Goal: Information Seeking & Learning: Check status

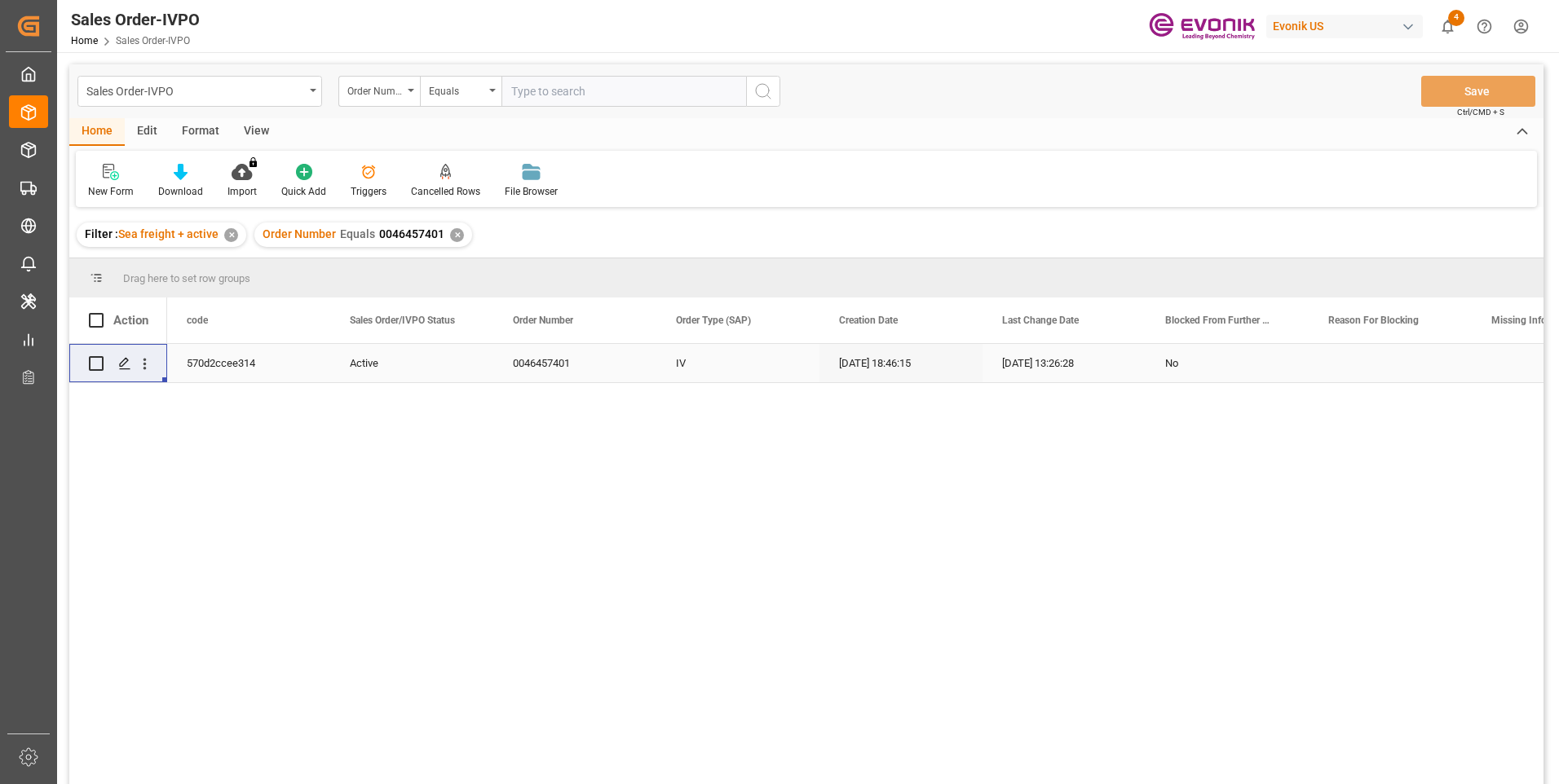
click at [587, 93] on input "text" at bounding box center [624, 91] width 244 height 31
paste input "2007138857"
type input "2007138857"
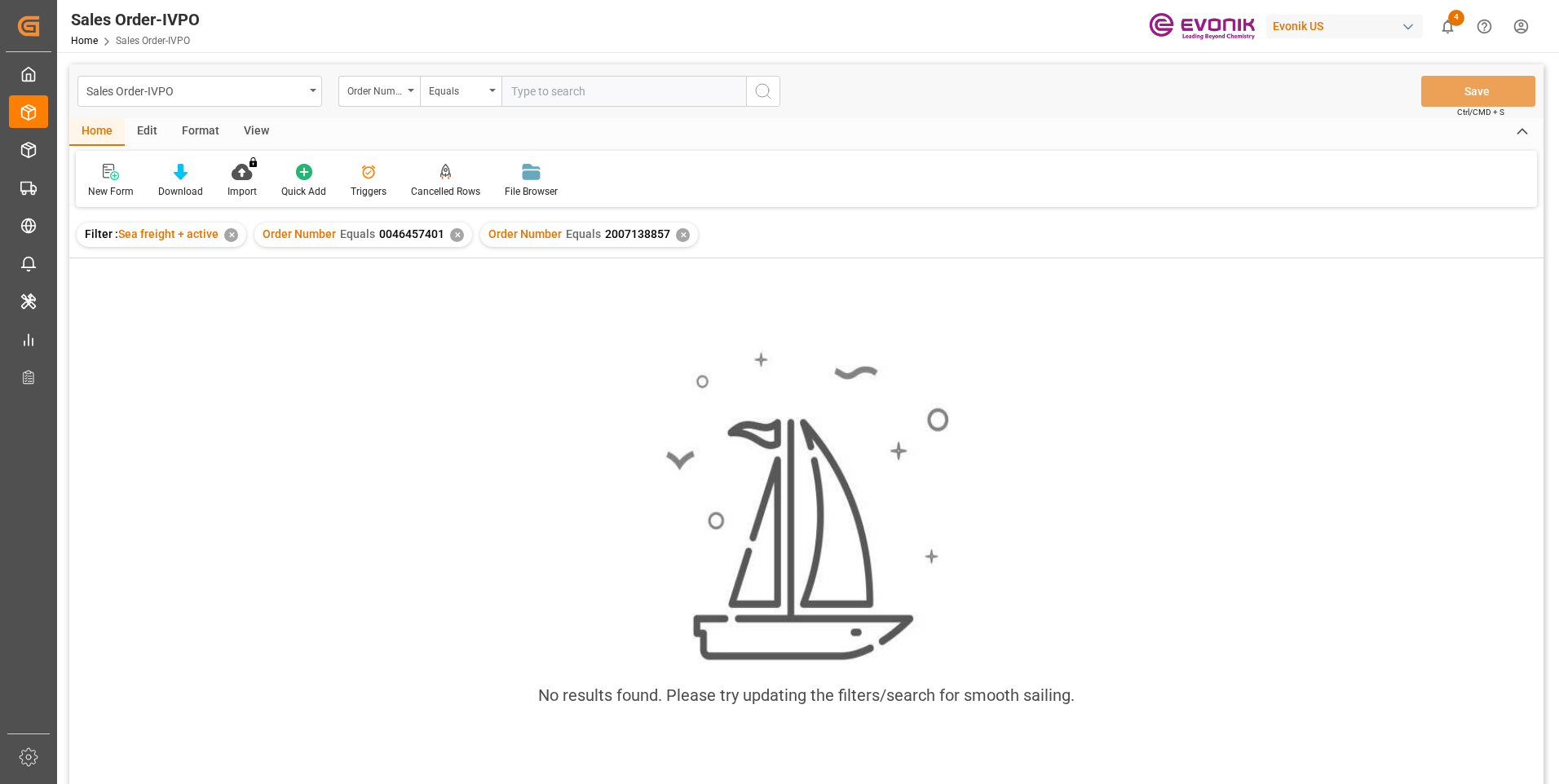
click at [454, 234] on div "✕" at bounding box center [457, 235] width 14 height 14
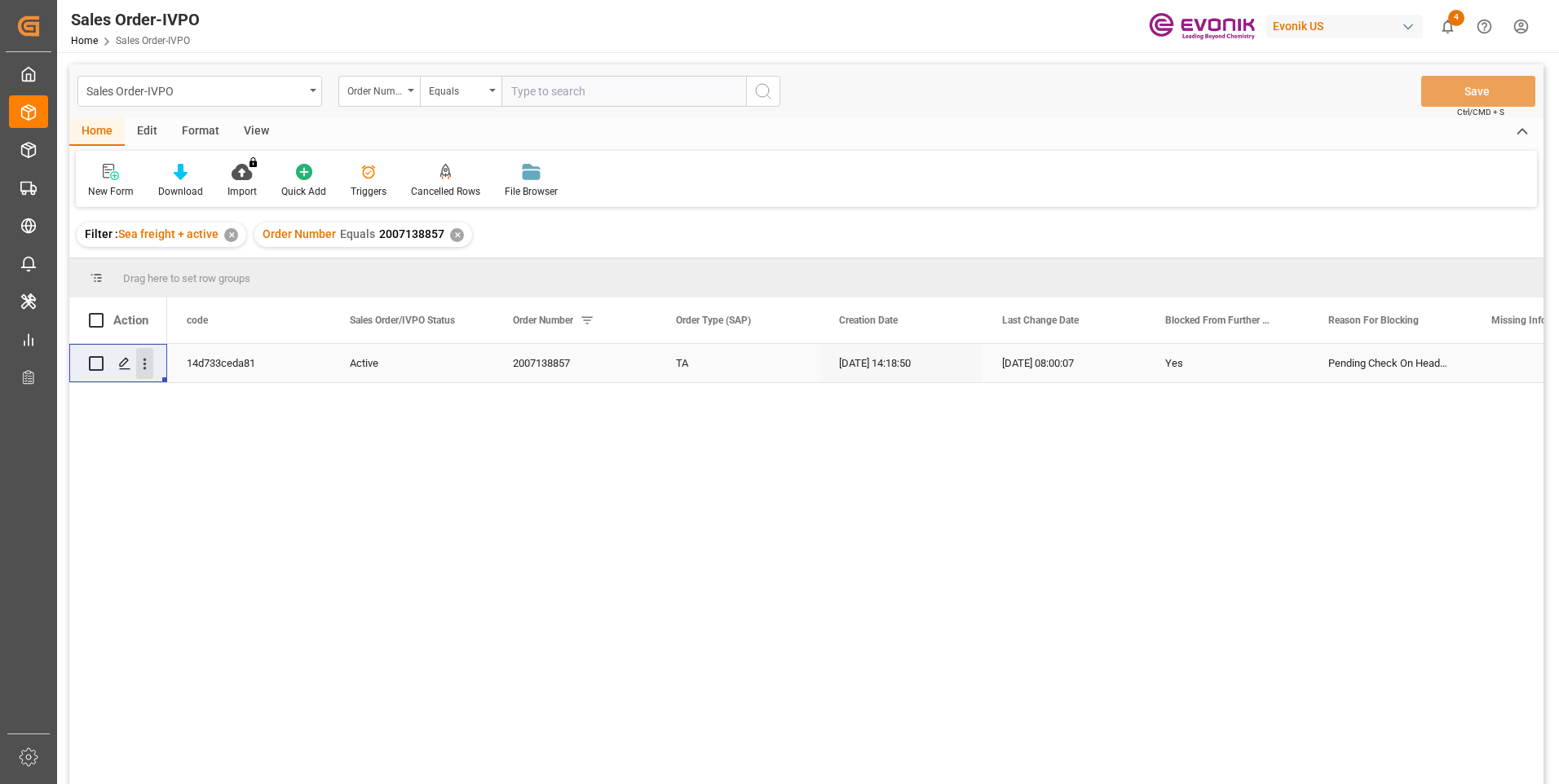
click at [148, 363] on icon "open menu" at bounding box center [145, 364] width 17 height 17
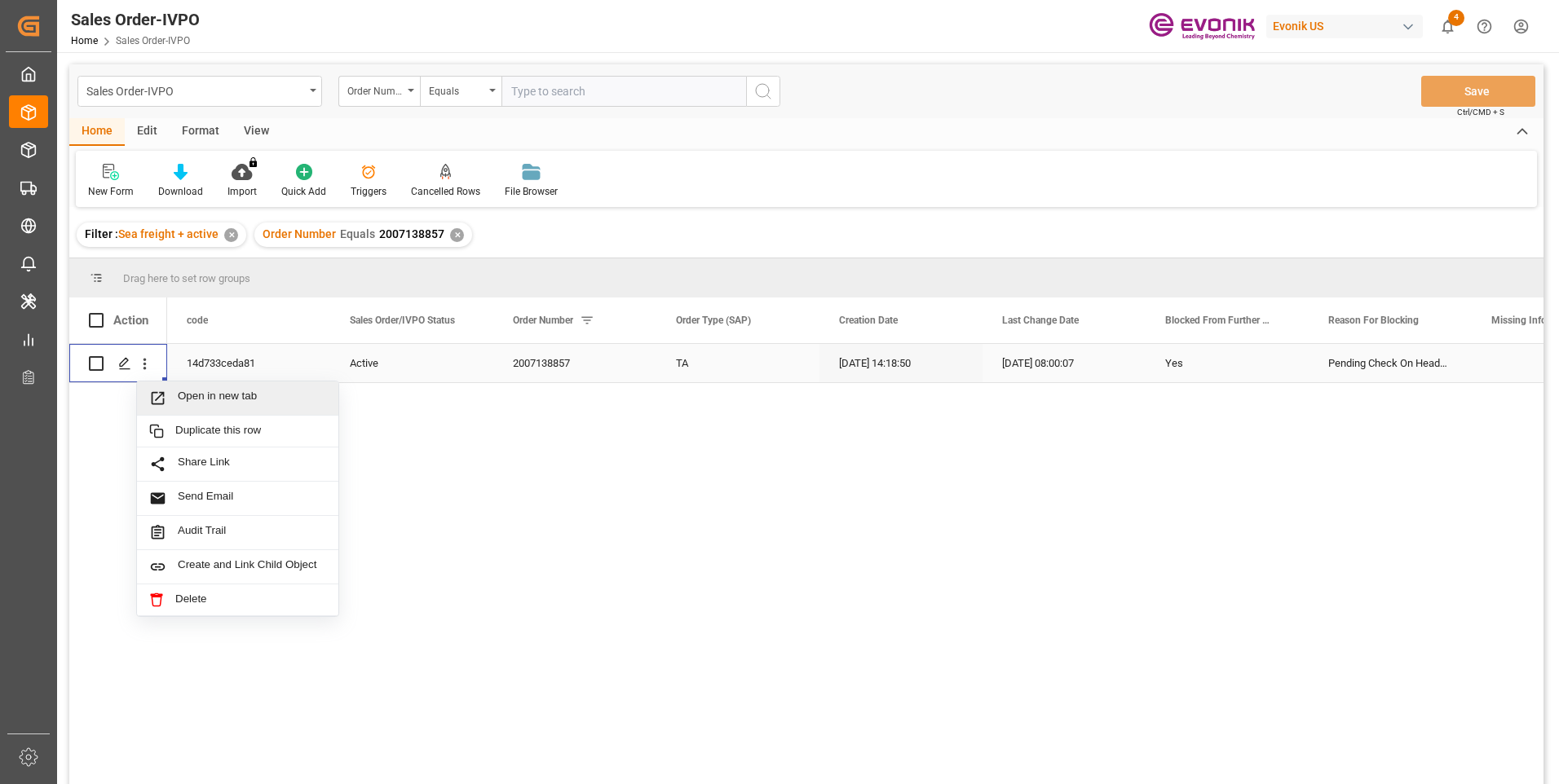
click at [199, 396] on span "Open in new tab" at bounding box center [252, 399] width 149 height 17
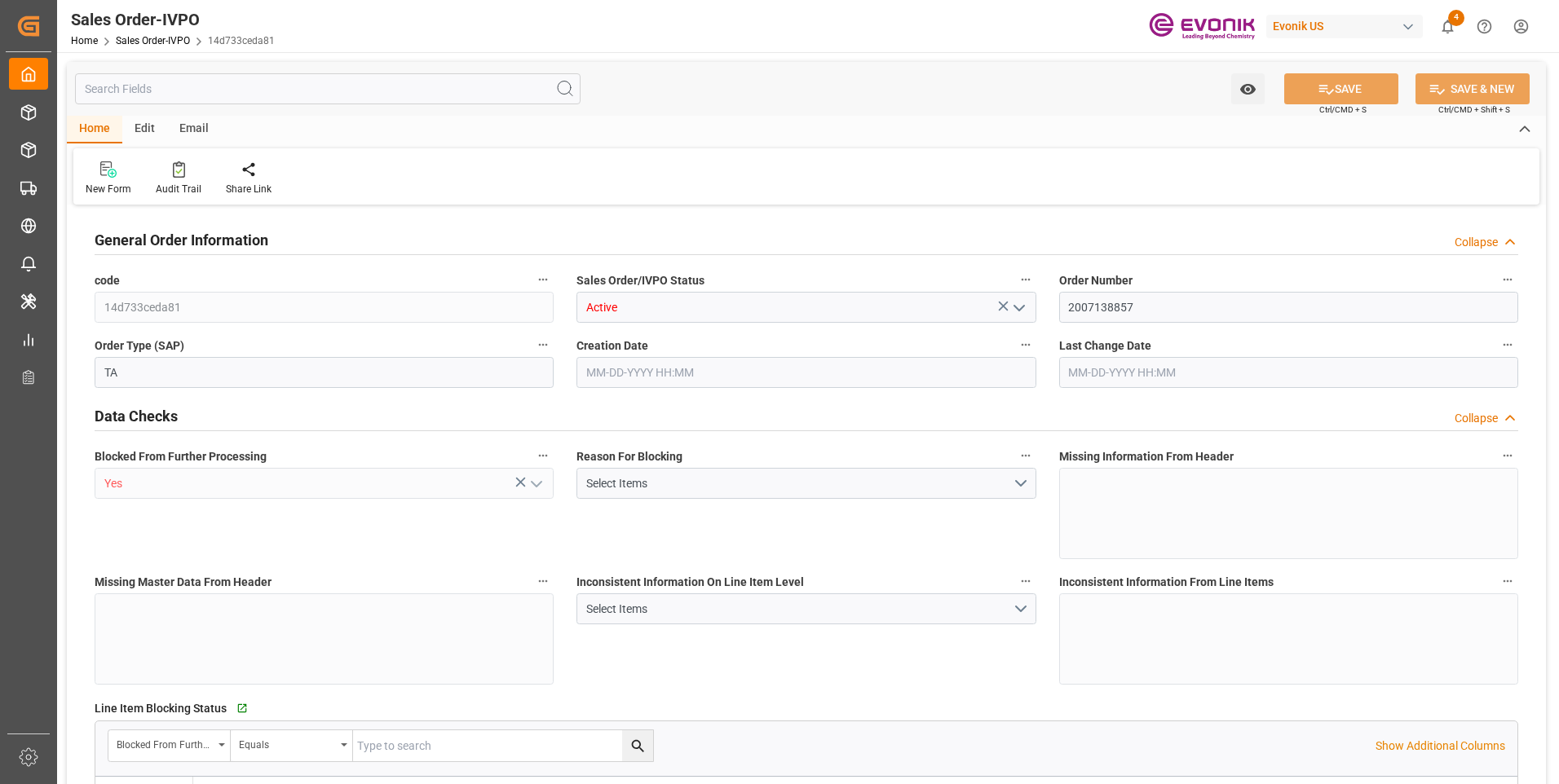
type input "BEANR"
type input "0"
type input "1"
type input "10340.8"
type input "60.3894"
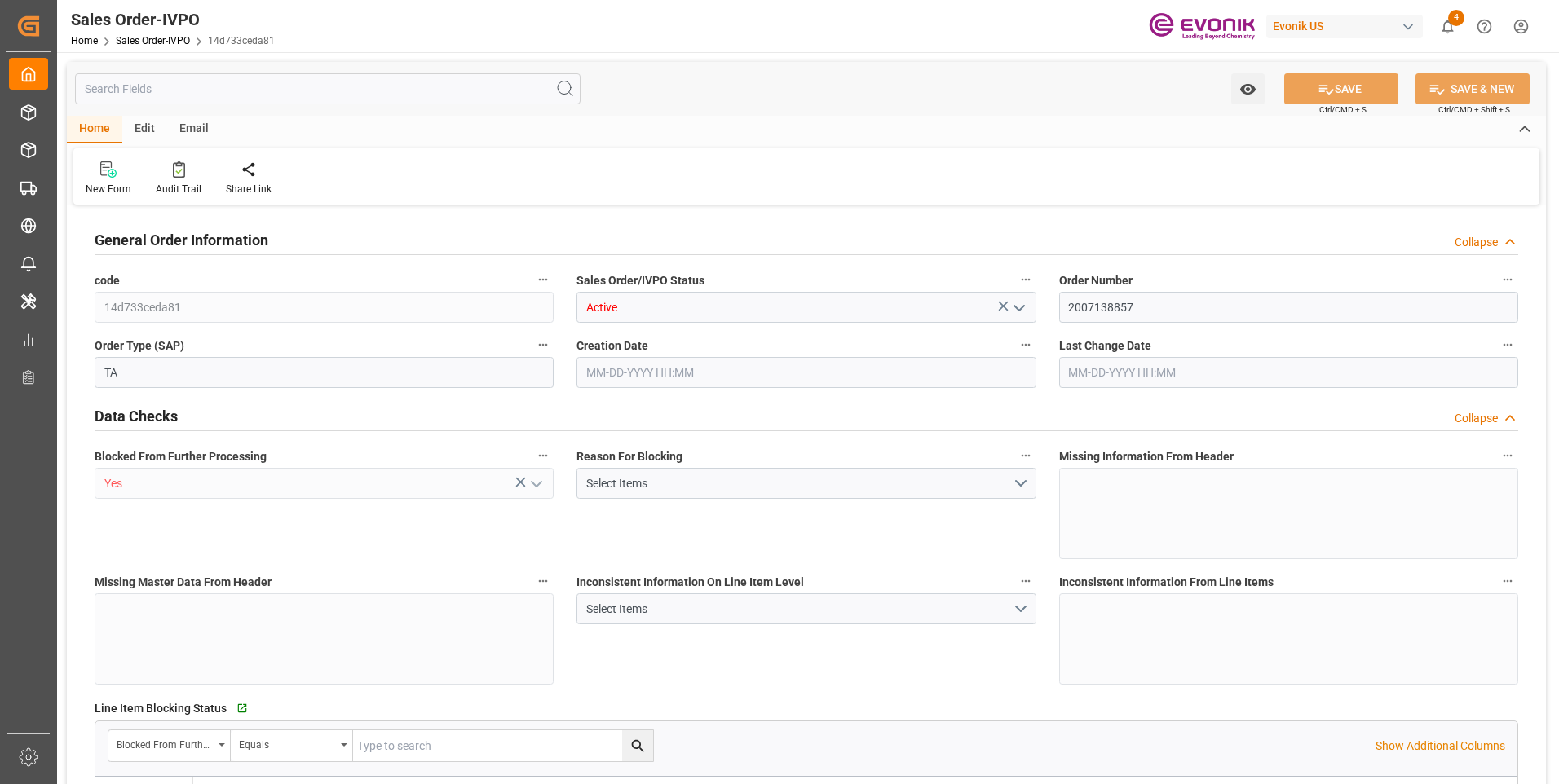
type input "0"
type input "08-13-2025 14:18"
type input "09-05-2025 08:00"
click at [244, 80] on input "text" at bounding box center [328, 89] width 506 height 31
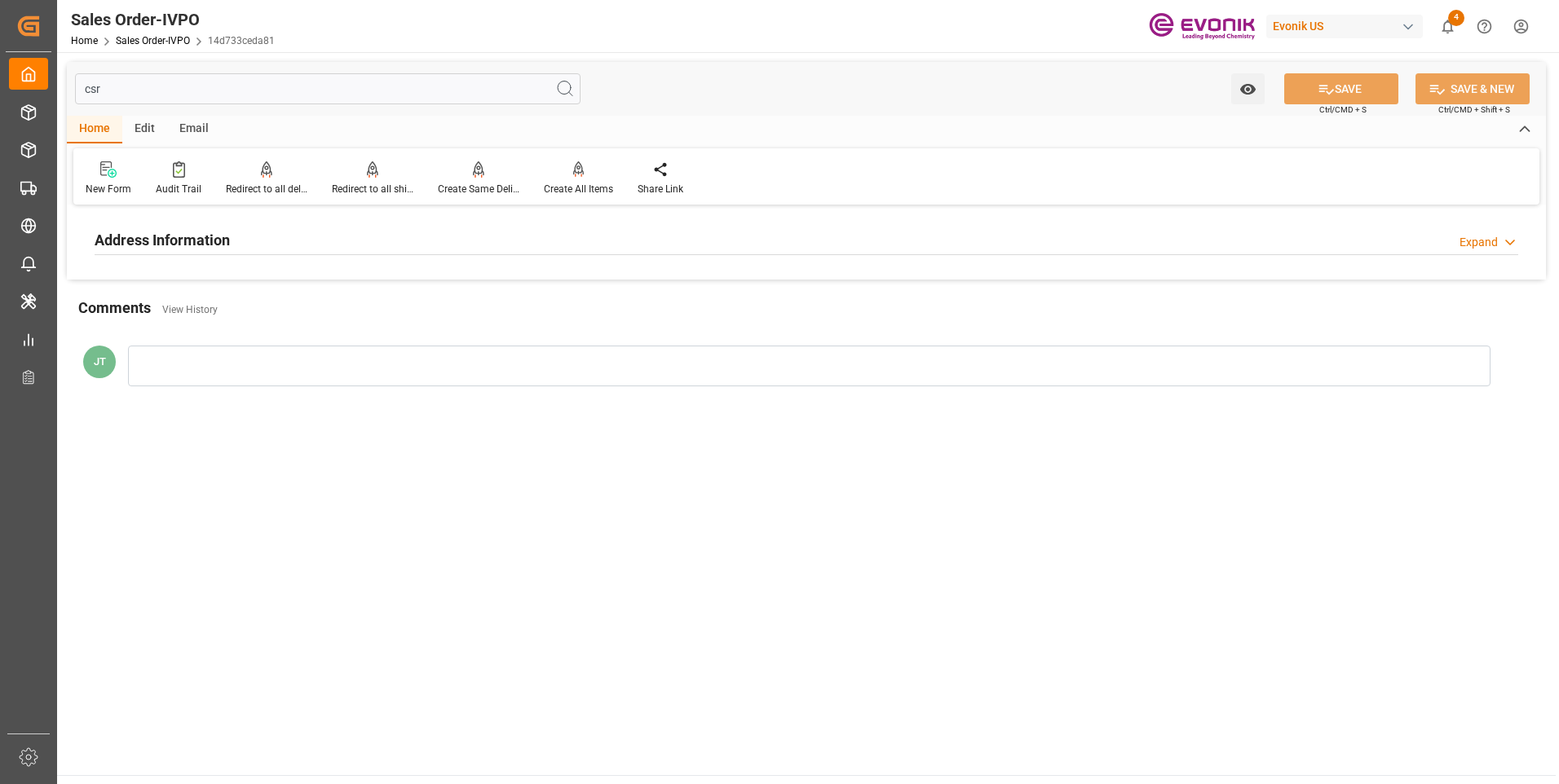
type input "csr"
click at [233, 240] on div "Address Information Expand" at bounding box center [806, 238] width 1424 height 31
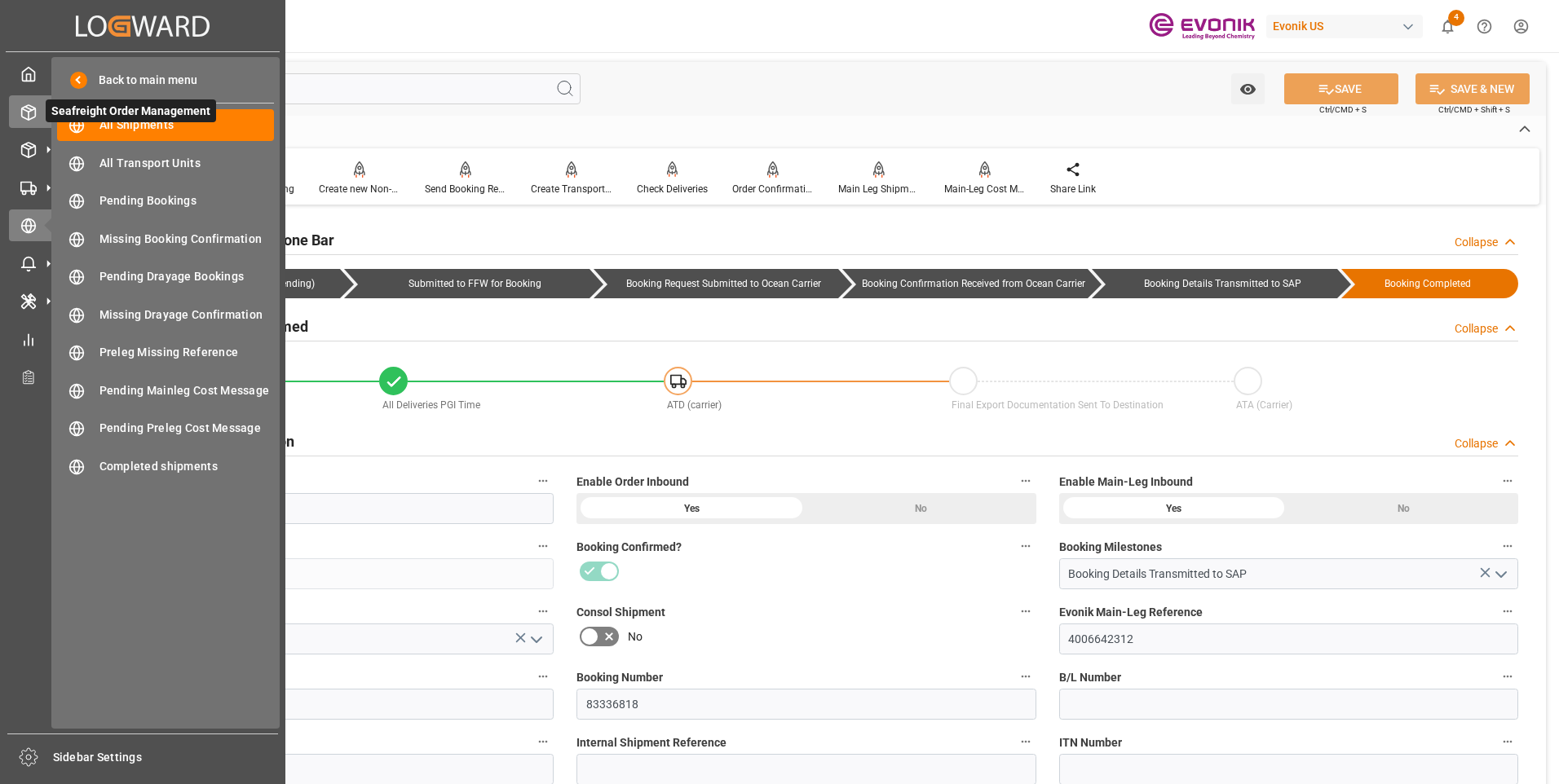
click at [36, 116] on div "Seafreight Order Management Seafreight Order Management" at bounding box center [142, 111] width 267 height 31
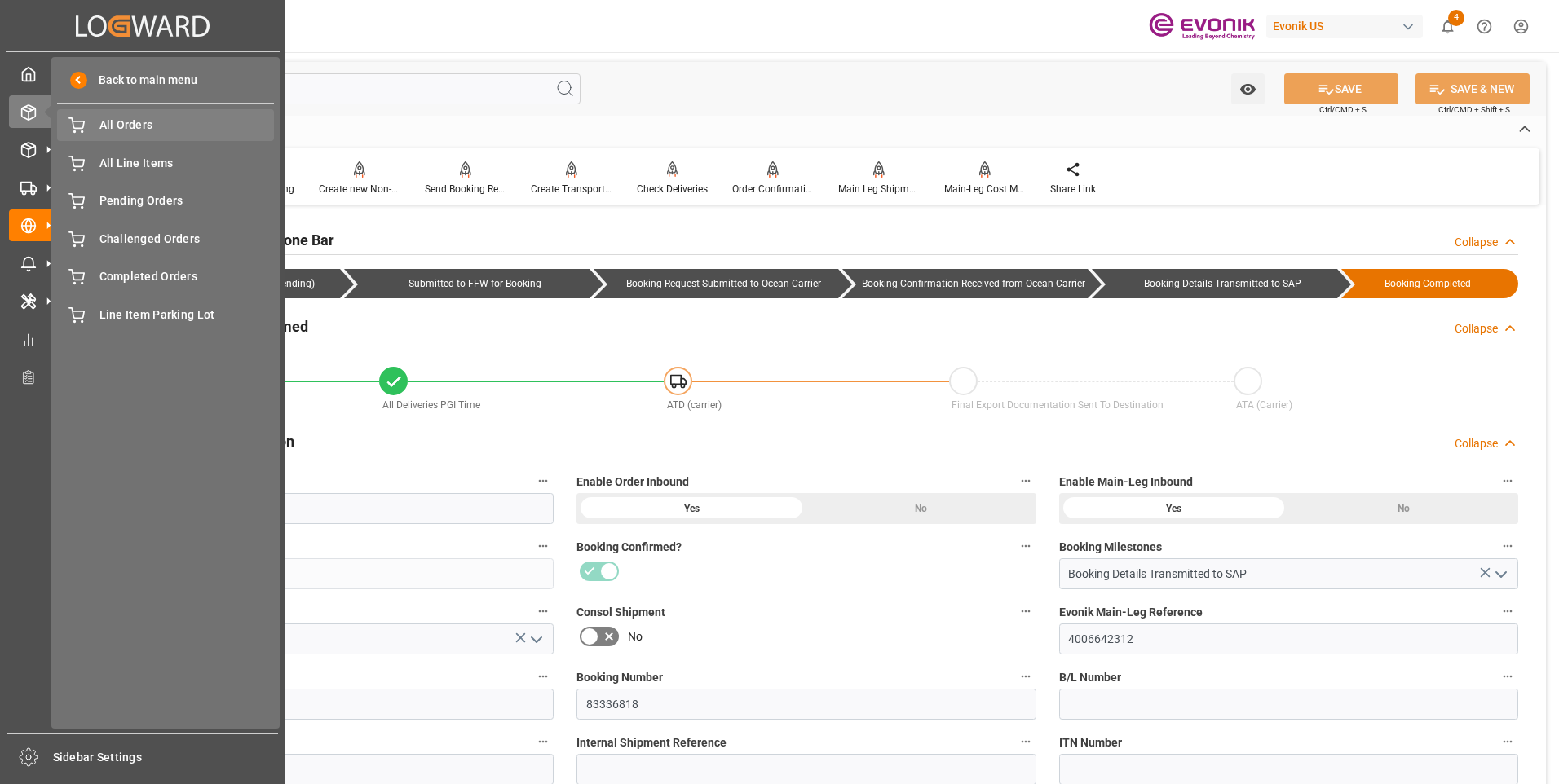
click at [137, 124] on span "All Orders" at bounding box center [187, 125] width 176 height 17
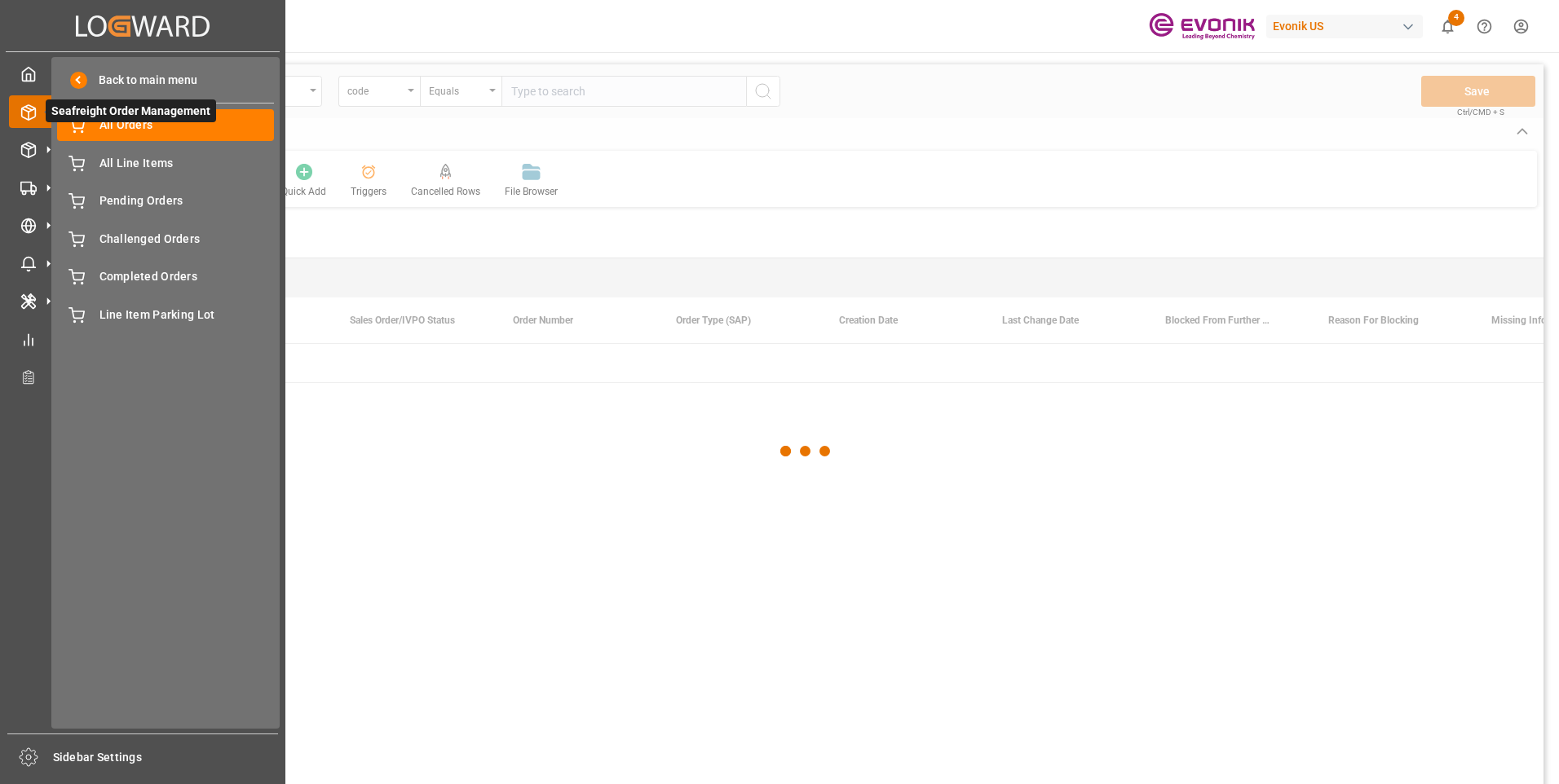
click at [42, 115] on icon at bounding box center [48, 112] width 34 height 34
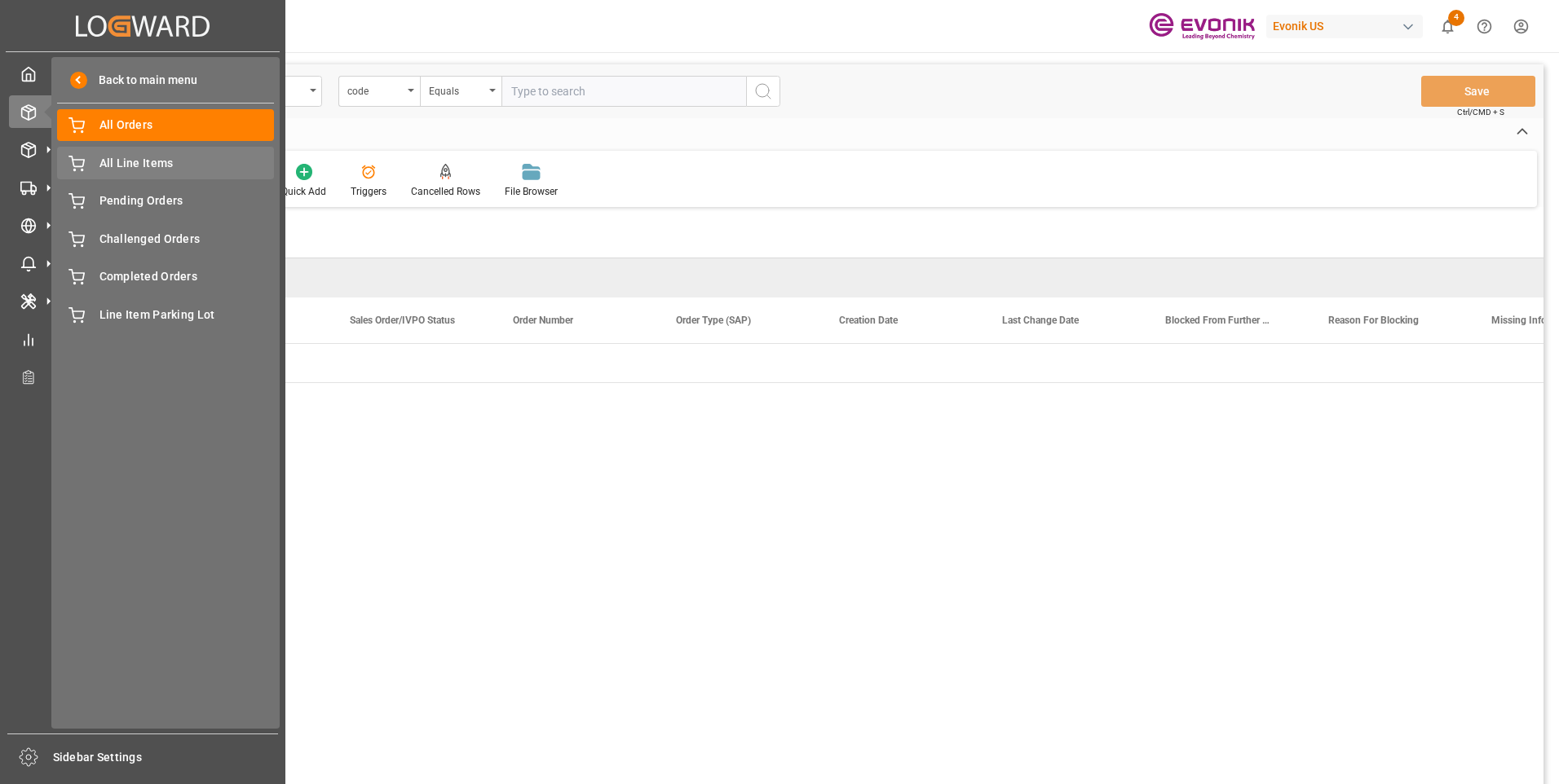
click at [93, 164] on div "All Line Items All Line Items" at bounding box center [165, 162] width 217 height 31
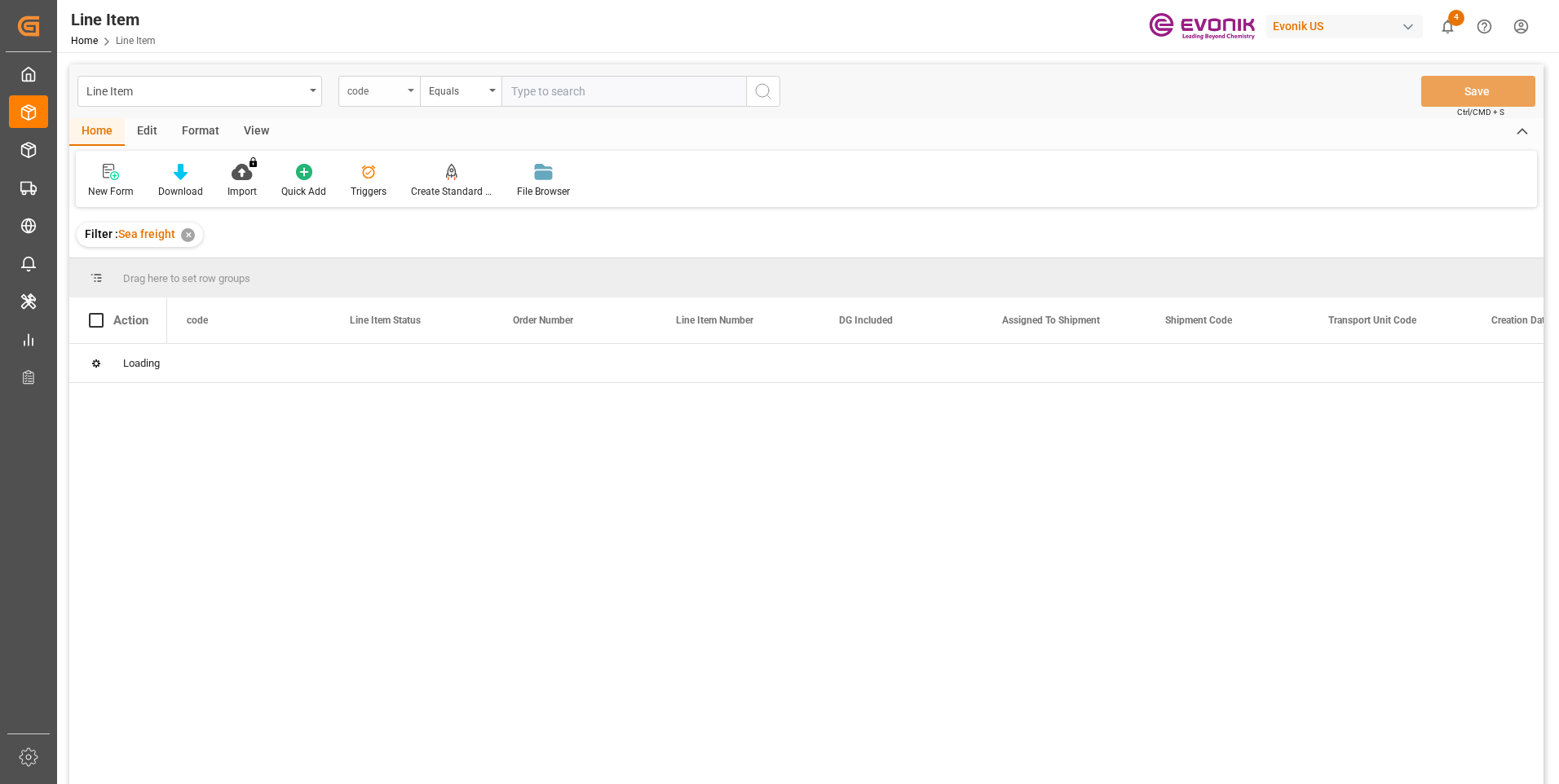
click at [402, 95] on div "code" at bounding box center [375, 90] width 55 height 19
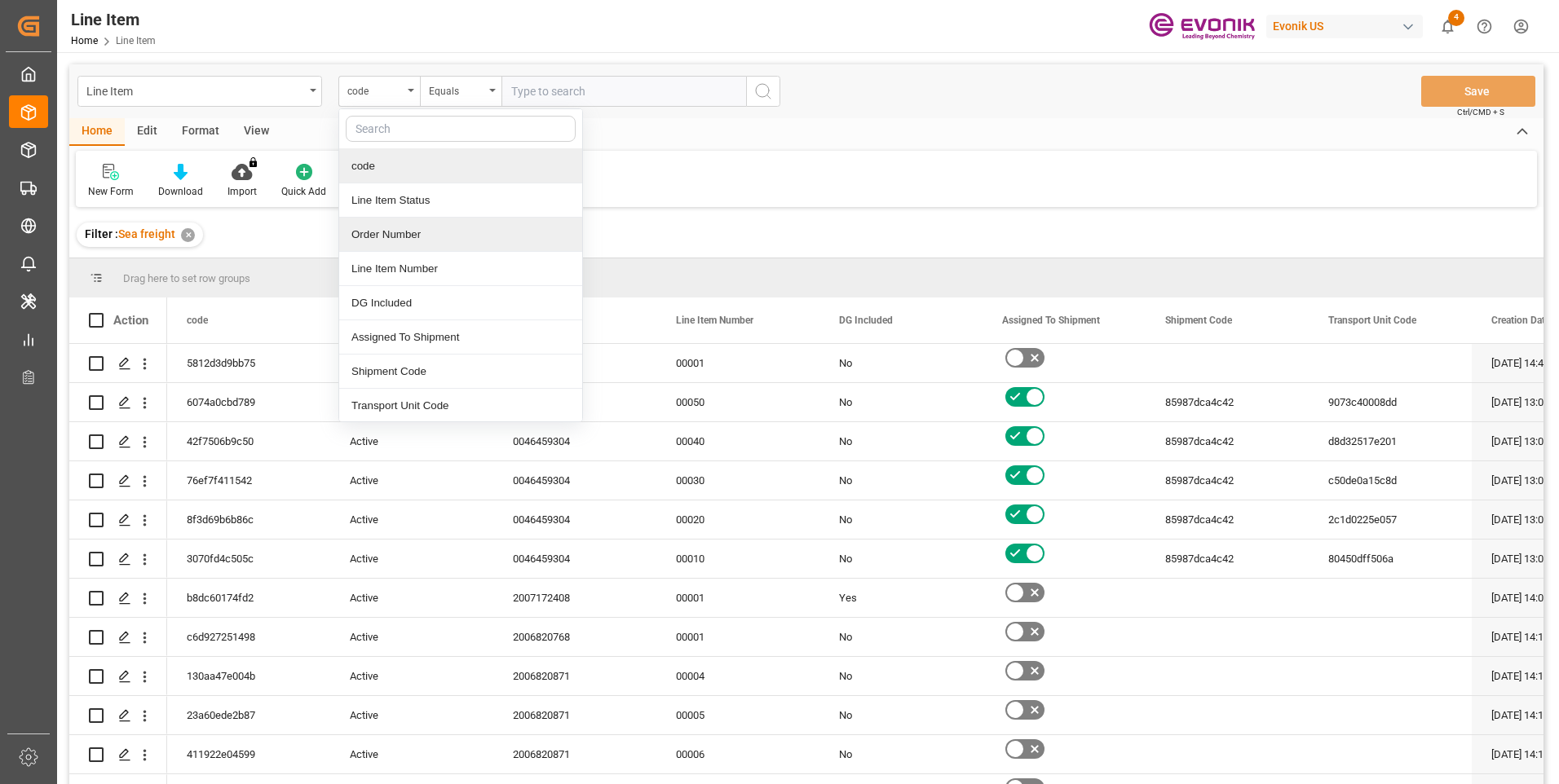
click at [388, 237] on div "Order Number" at bounding box center [461, 235] width 243 height 34
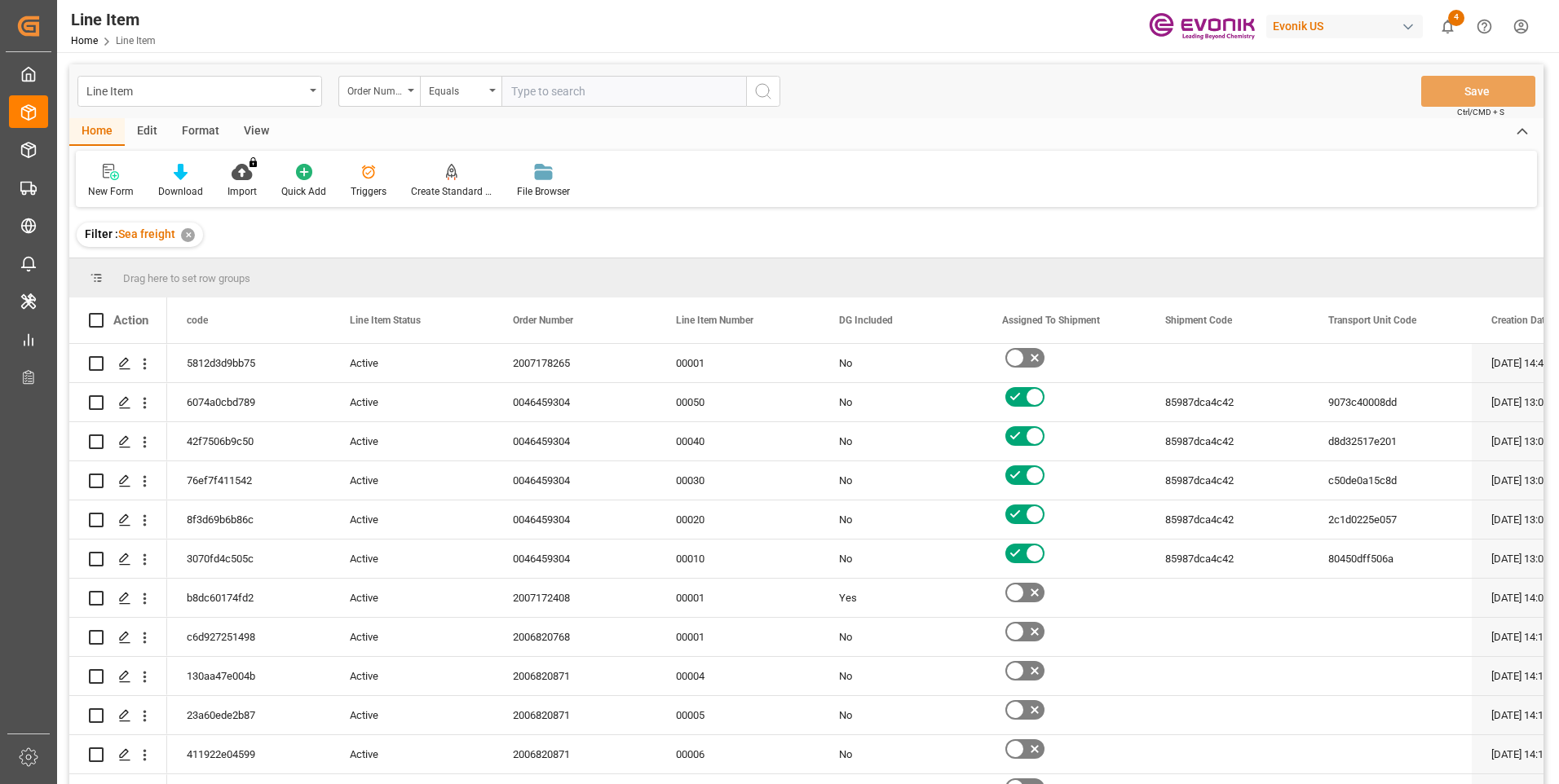
click at [587, 97] on input "text" at bounding box center [624, 91] width 244 height 31
paste input "0046465476"
type input "0046465476"
click at [766, 82] on icon "search button" at bounding box center [763, 91] width 20 height 20
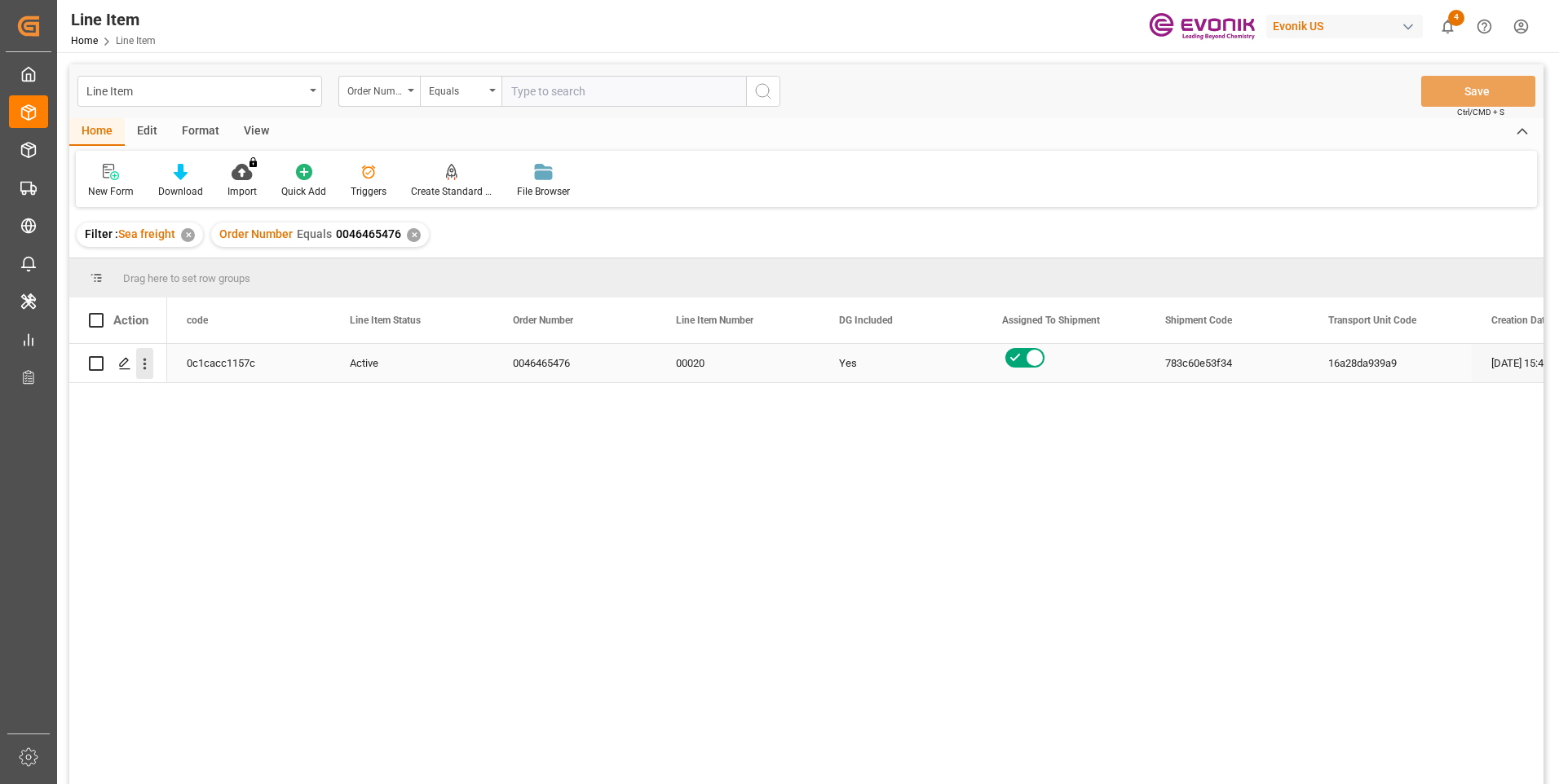
click at [150, 366] on icon "open menu" at bounding box center [145, 364] width 17 height 17
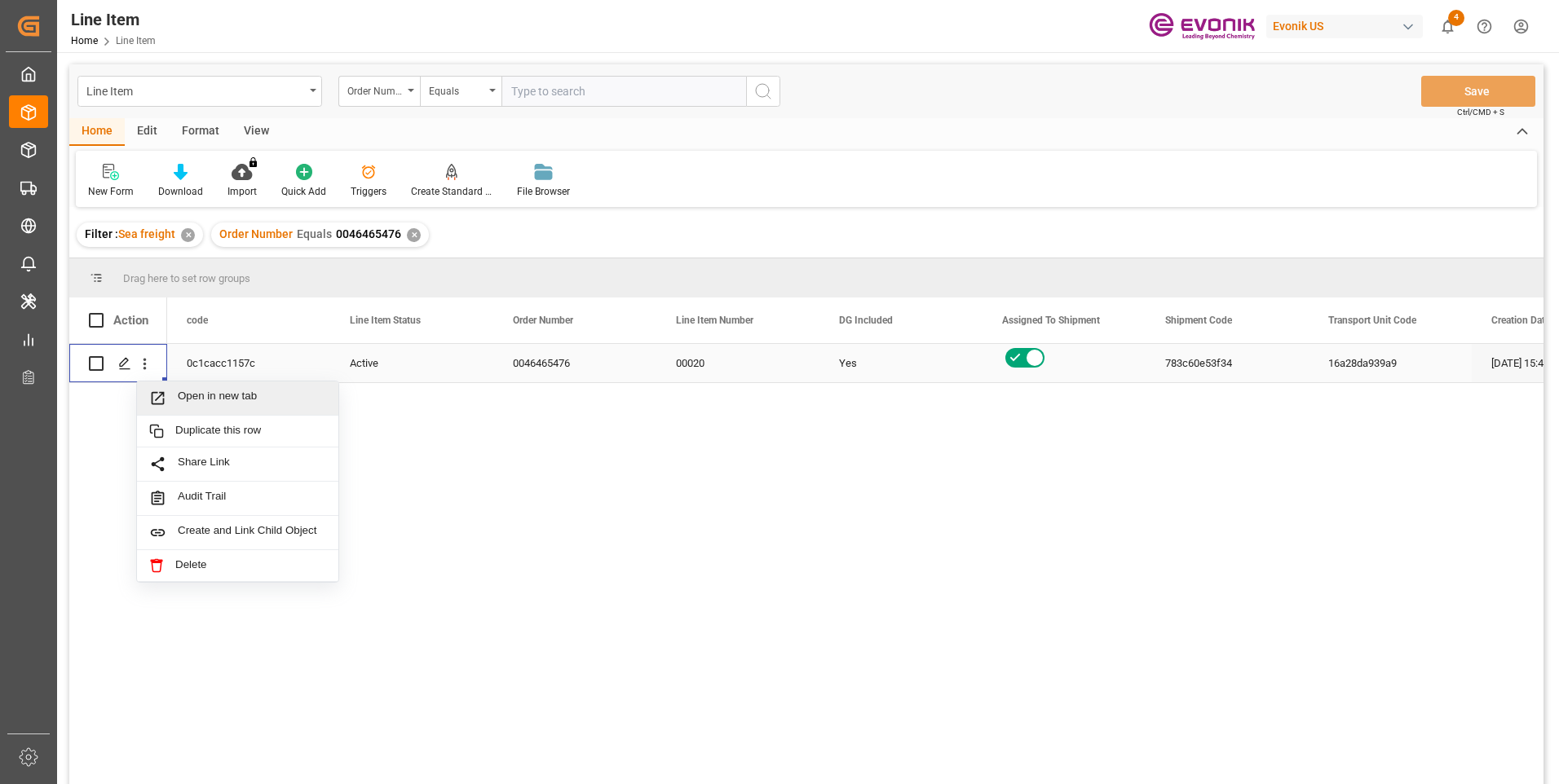
click at [198, 396] on span "Open in new tab" at bounding box center [252, 399] width 149 height 17
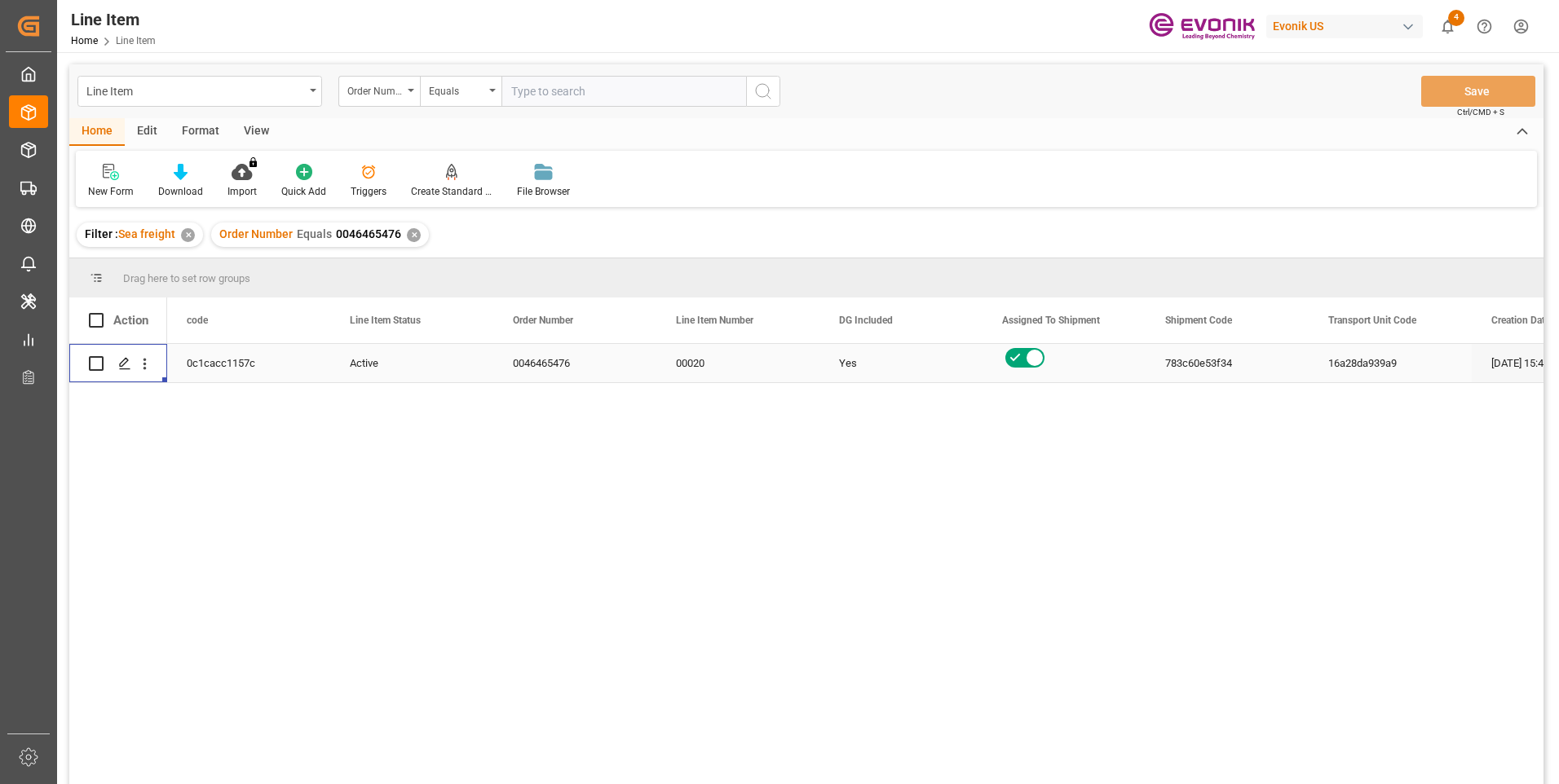
click at [250, 125] on div "View" at bounding box center [257, 132] width 50 height 28
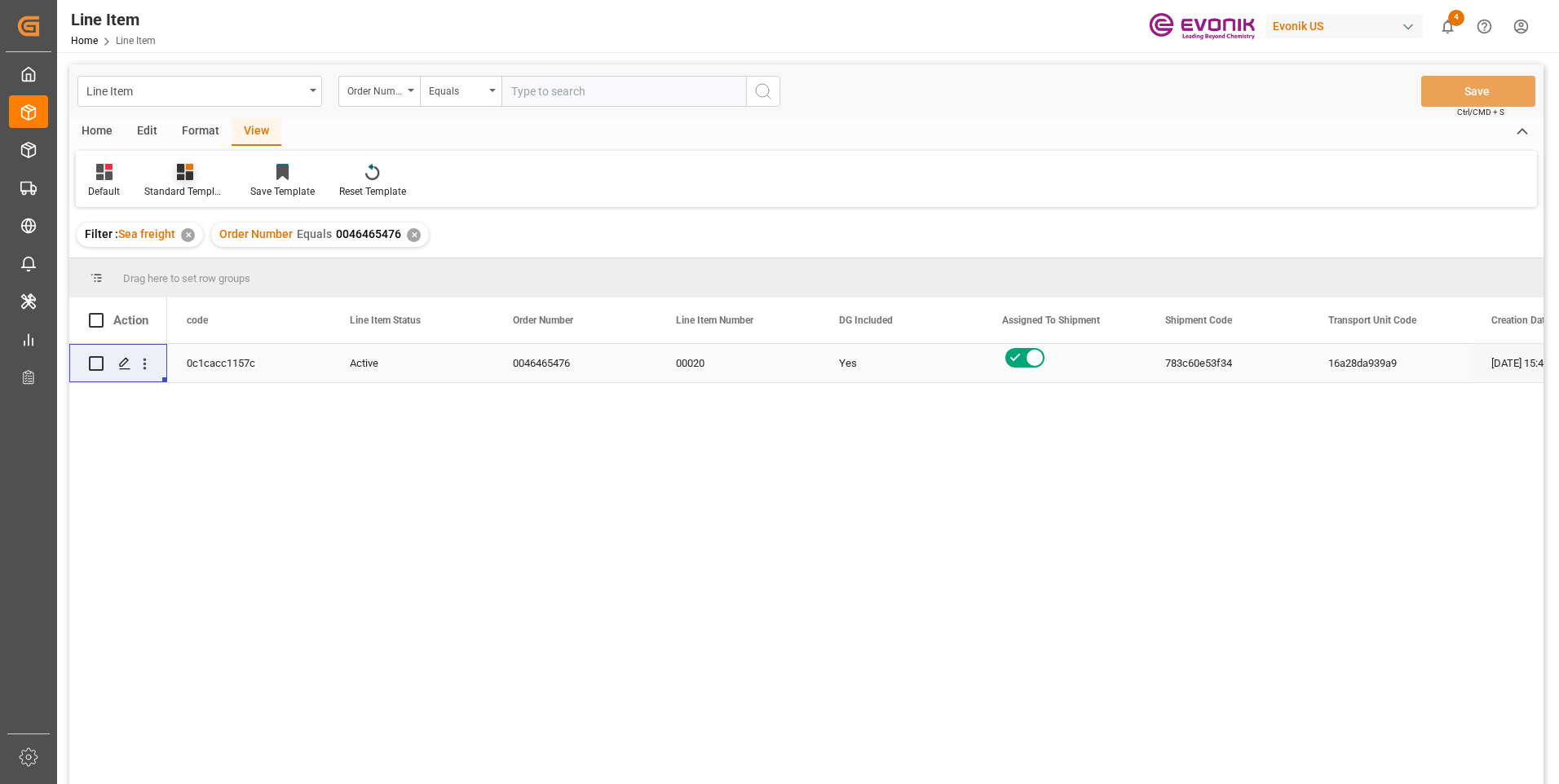
click at [165, 187] on div "Standard Templates" at bounding box center [184, 191] width 81 height 14
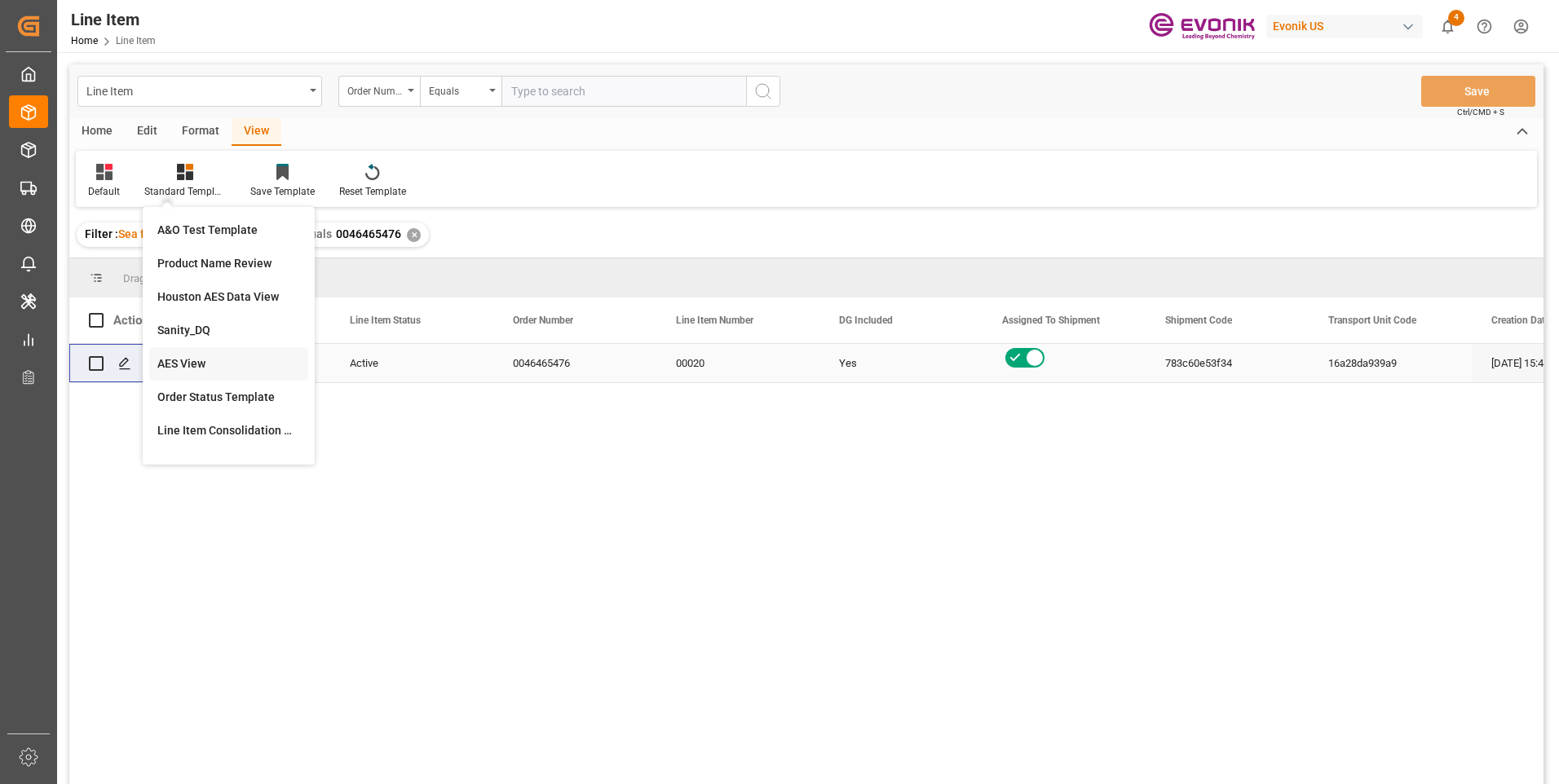
click at [173, 362] on div "AES View" at bounding box center [229, 364] width 143 height 17
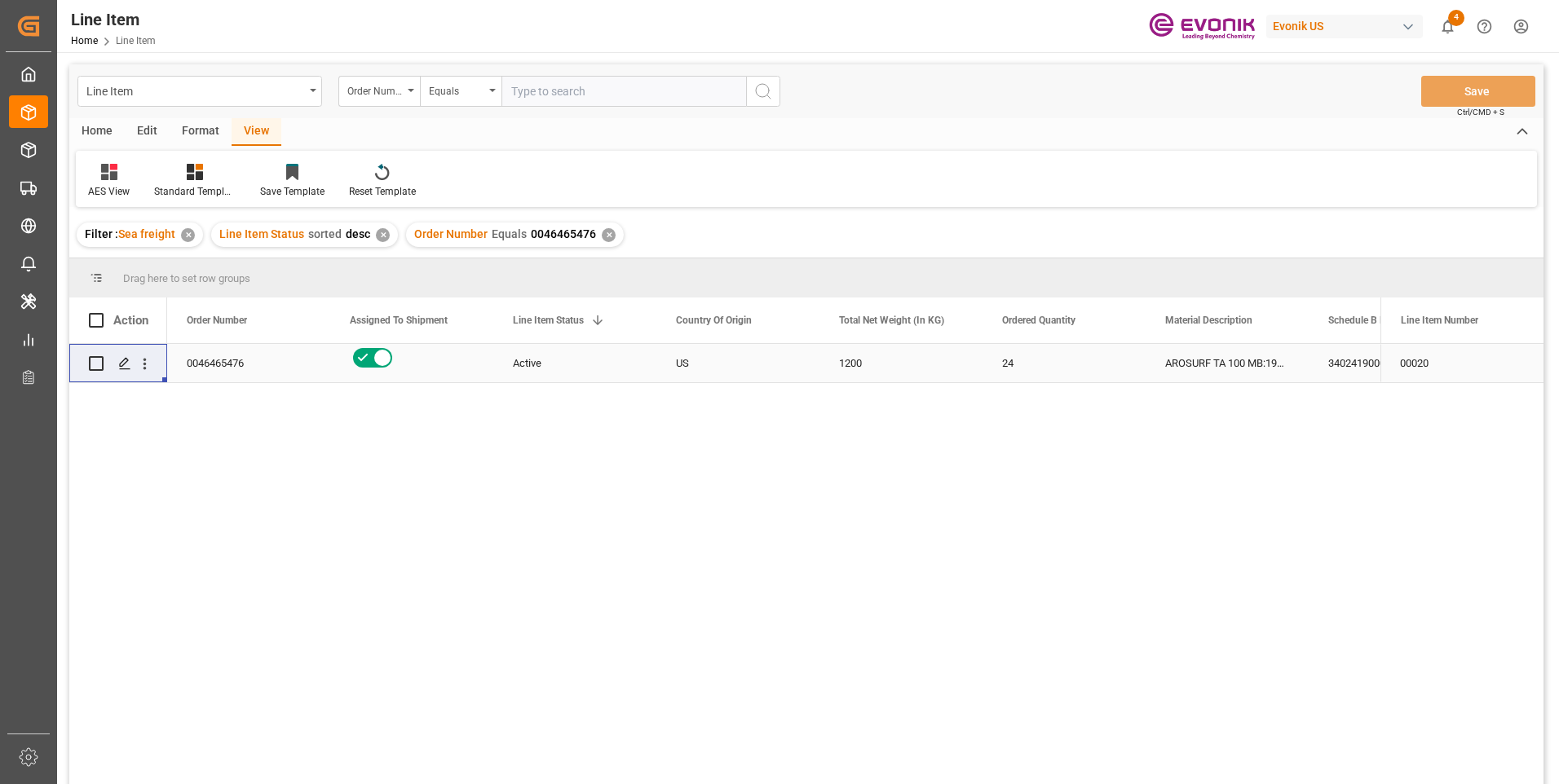
click at [1239, 368] on div "AROSURF TA 100 MB:1946:50:PP:AP" at bounding box center [1227, 363] width 163 height 38
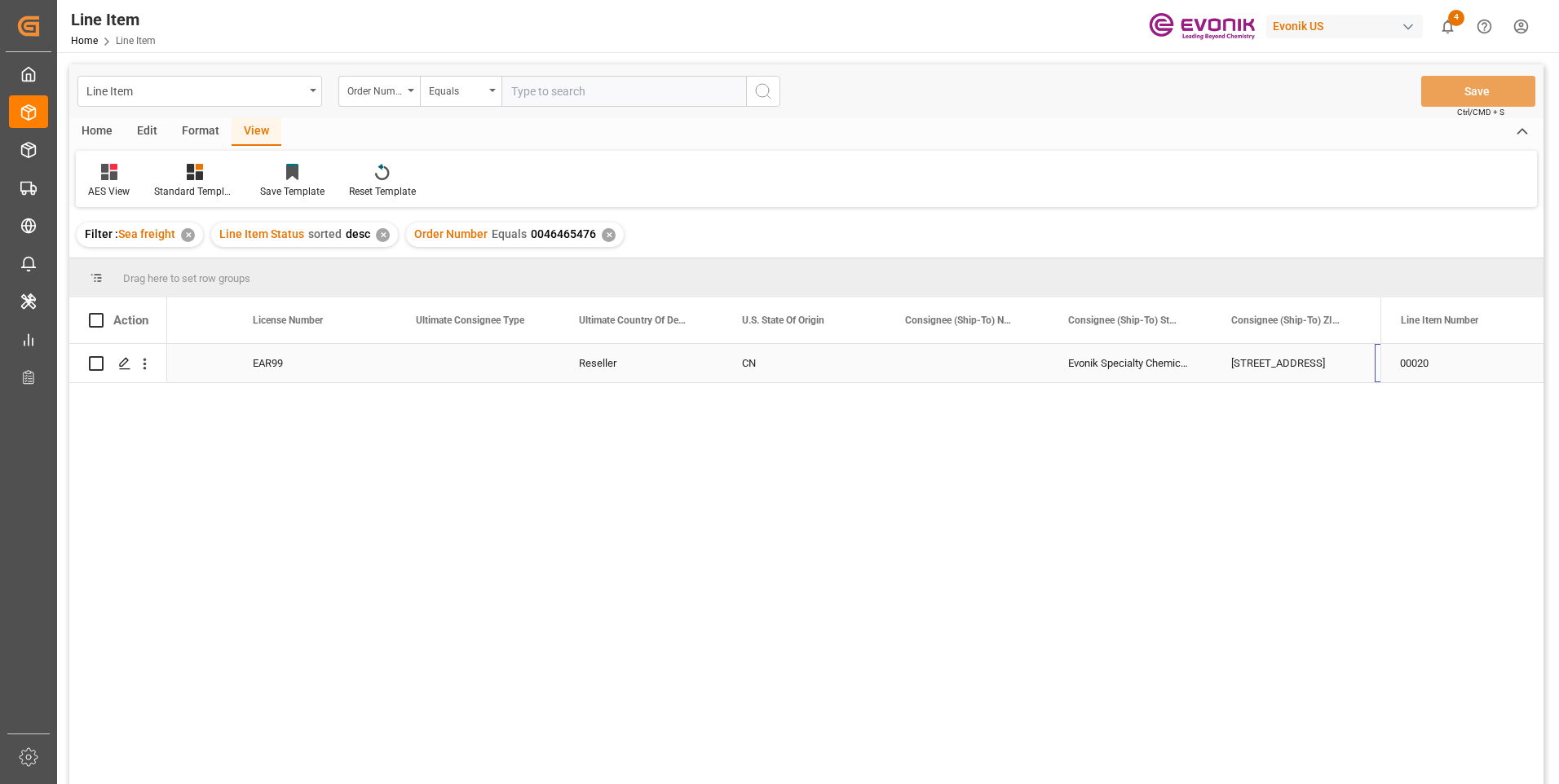
scroll to position [0, 1728]
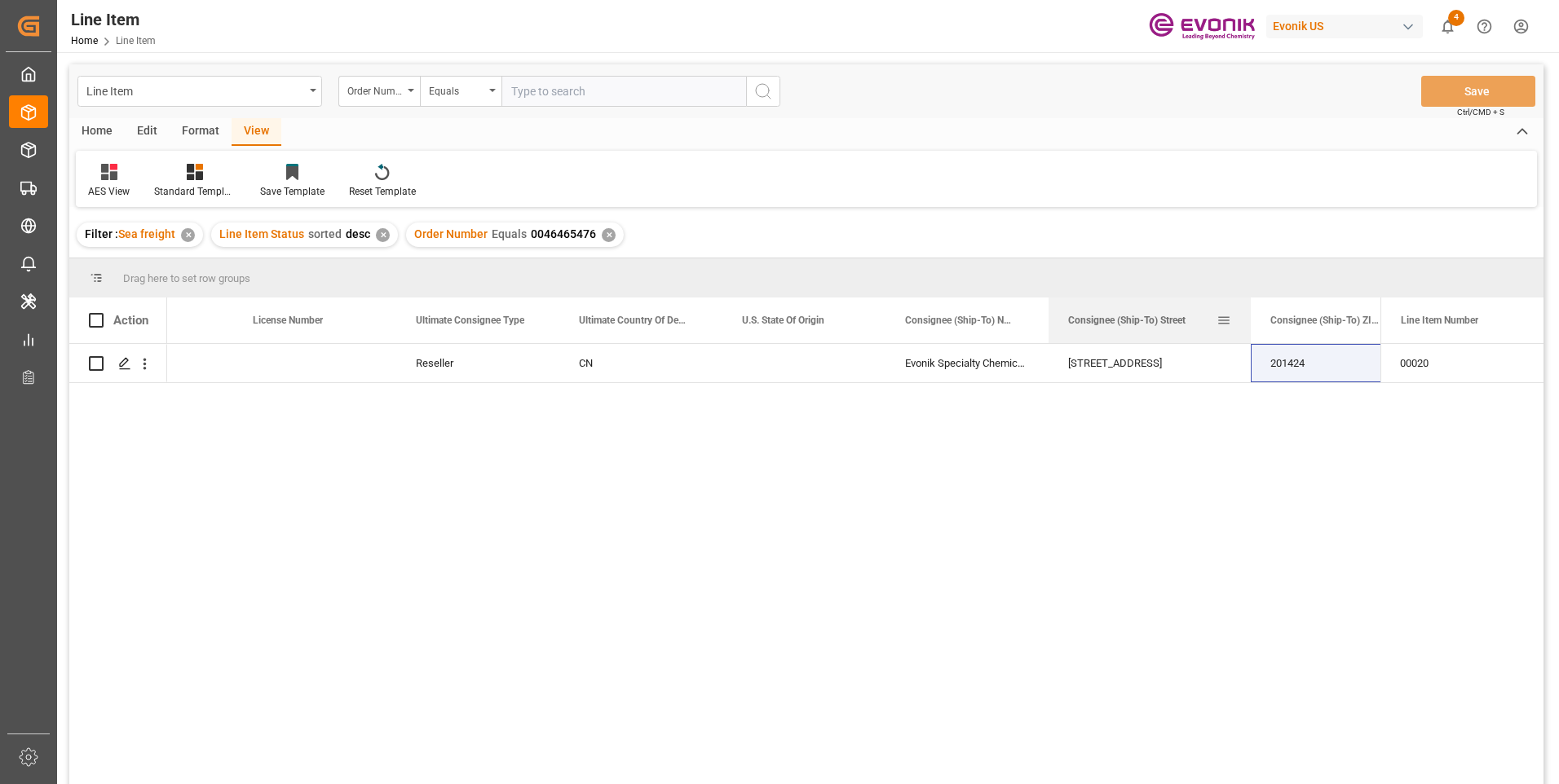
drag, startPoint x: 1210, startPoint y: 318, endPoint x: 1249, endPoint y: 318, distance: 39.0
click at [1249, 318] on div at bounding box center [1251, 320] width 7 height 46
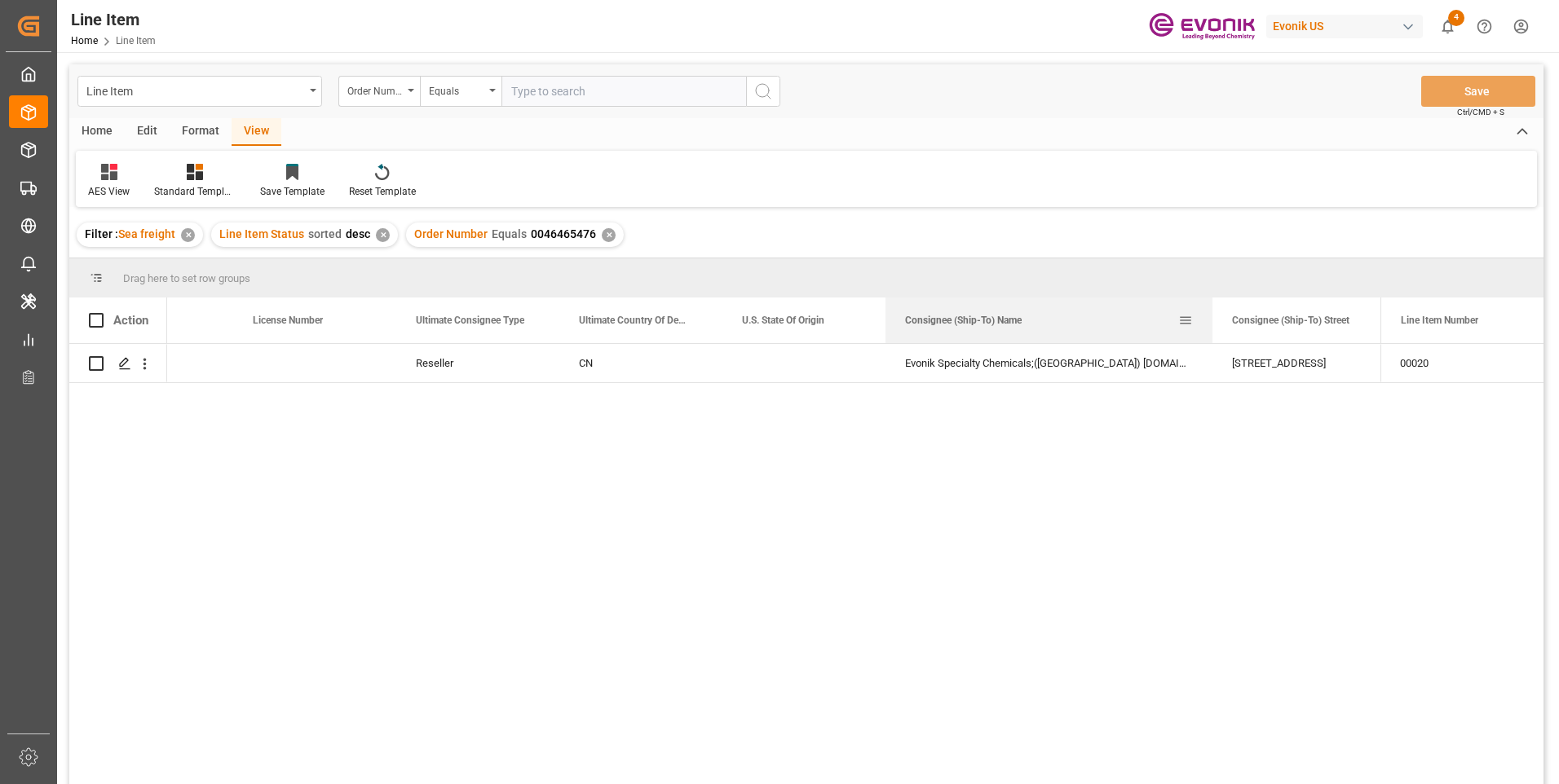
drag, startPoint x: 1048, startPoint y: 312, endPoint x: 1212, endPoint y: 315, distance: 164.0
click at [1212, 315] on div at bounding box center [1213, 320] width 7 height 46
click at [435, 364] on div "Reseller" at bounding box center [477, 363] width 163 height 38
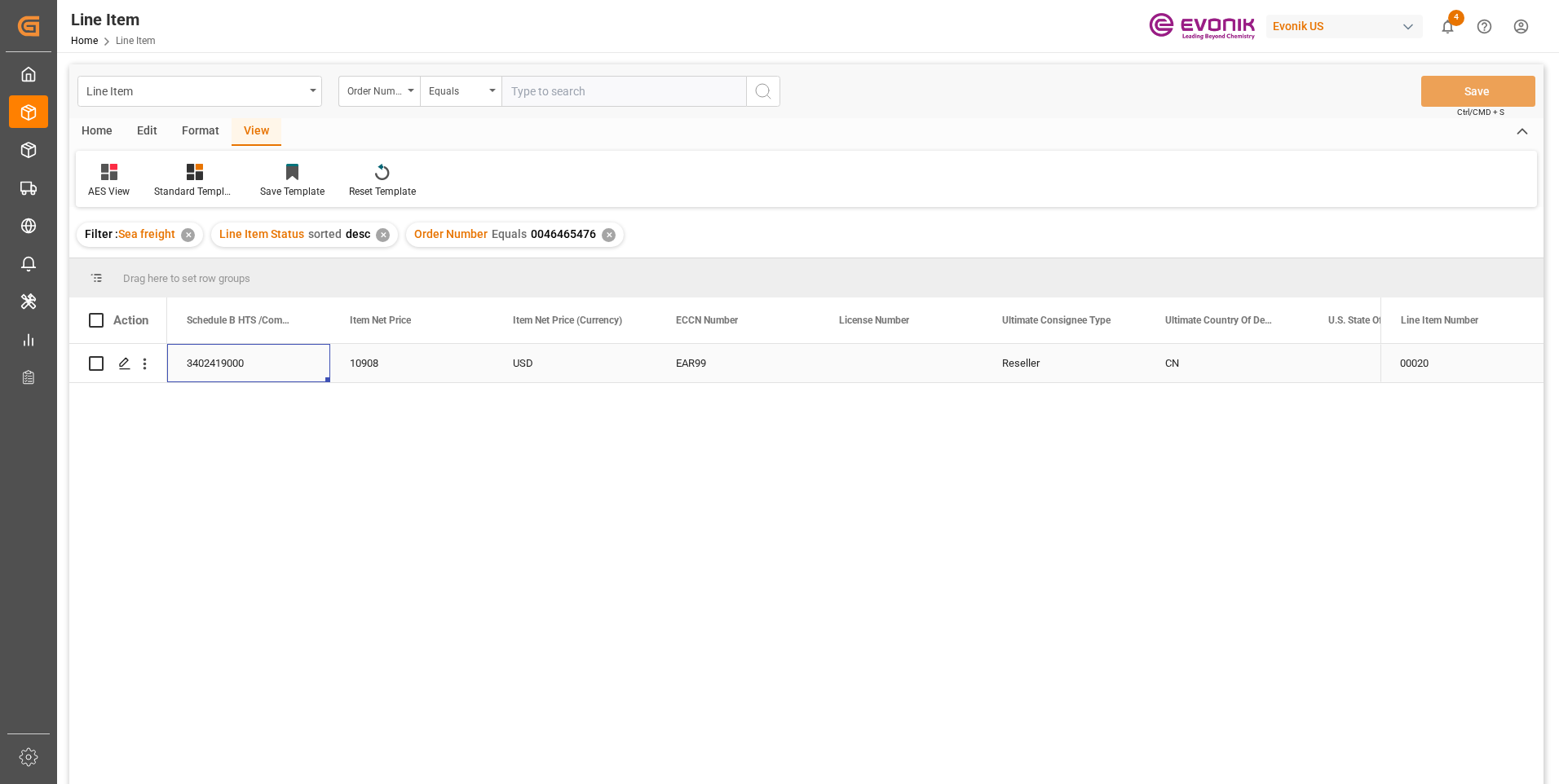
scroll to position [0, 979]
click at [221, 360] on div "AROSURF TA 100 MB:1946:50:PP:AP" at bounding box center [248, 363] width 163 height 38
click at [915, 360] on div "10908" at bounding box center [901, 363] width 163 height 38
